Goal: Task Accomplishment & Management: Manage account settings

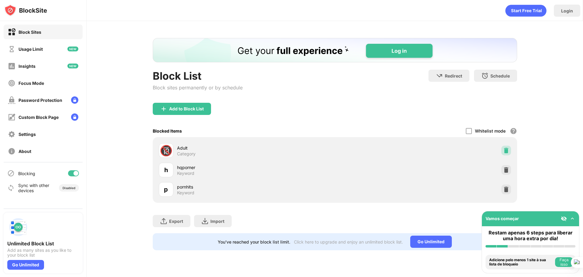
click at [507, 152] on img at bounding box center [506, 150] width 6 height 6
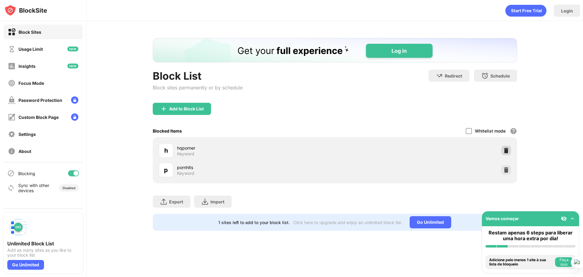
click at [506, 153] on div at bounding box center [507, 151] width 10 height 10
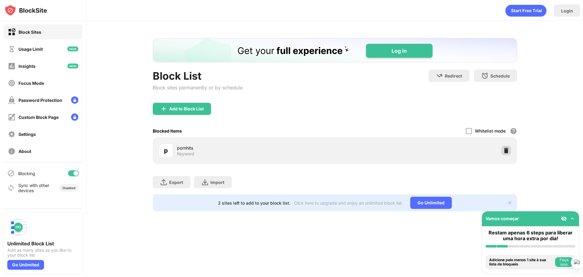
click at [504, 151] on img at bounding box center [506, 150] width 6 height 6
